Goal: Find specific page/section: Find specific page/section

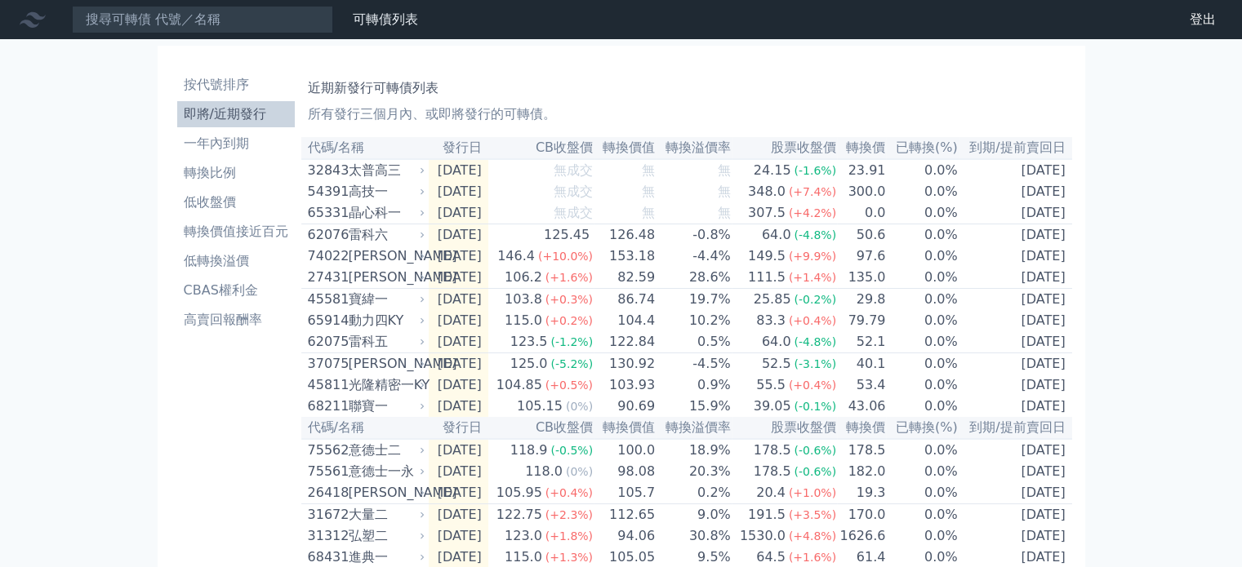
click at [349, 218] on div "晶心科一" at bounding box center [385, 213] width 73 height 20
click at [376, 215] on div "晶心科一" at bounding box center [385, 213] width 73 height 20
click at [389, 218] on div "晶心科一" at bounding box center [385, 213] width 73 height 20
click at [369, 215] on div "晶心科一" at bounding box center [385, 213] width 73 height 20
click at [371, 215] on div "晶心科一" at bounding box center [385, 213] width 73 height 20
